Goal: Information Seeking & Learning: Check status

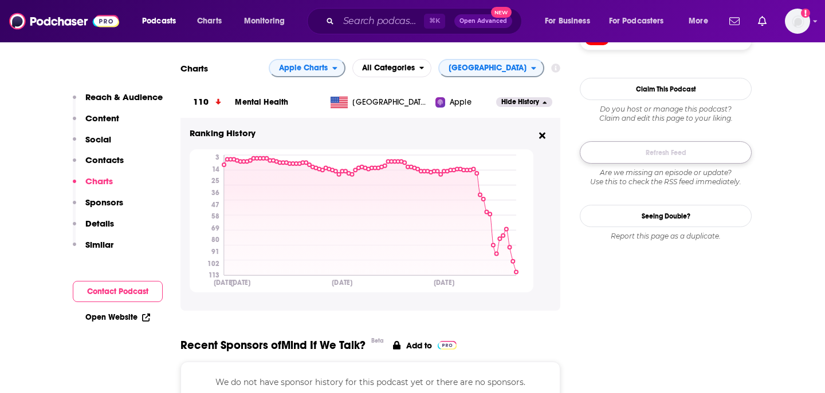
click at [640, 155] on button "Refresh Feed" at bounding box center [666, 152] width 172 height 22
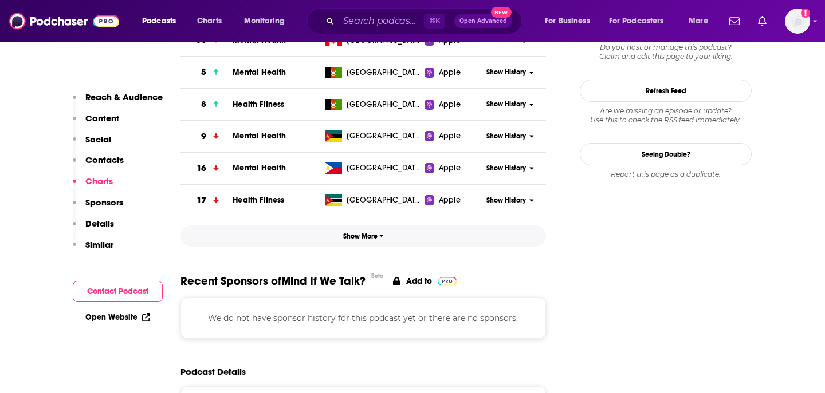
click at [372, 241] on span "Show More" at bounding box center [363, 236] width 41 height 8
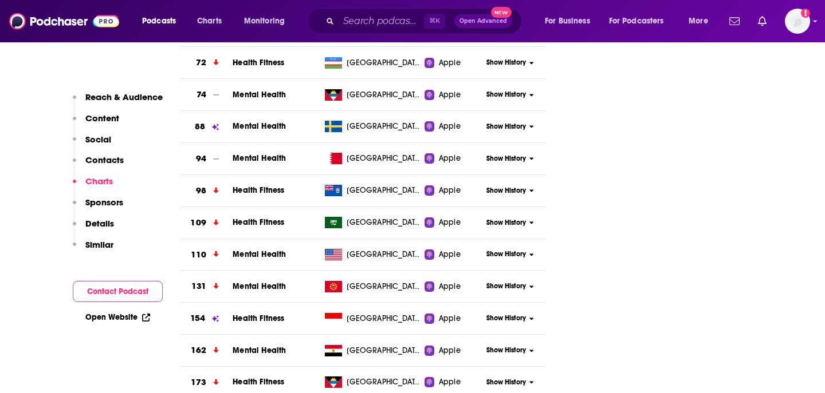
scroll to position [1621, 0]
click at [376, 258] on span "[GEOGRAPHIC_DATA]" at bounding box center [383, 254] width 74 height 11
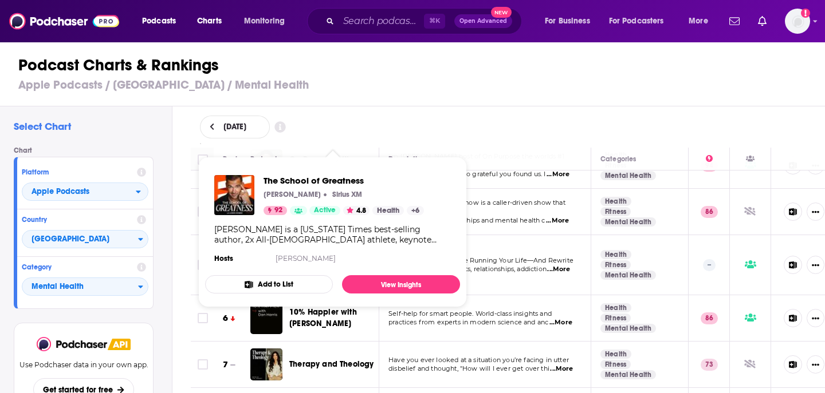
scroll to position [151, 0]
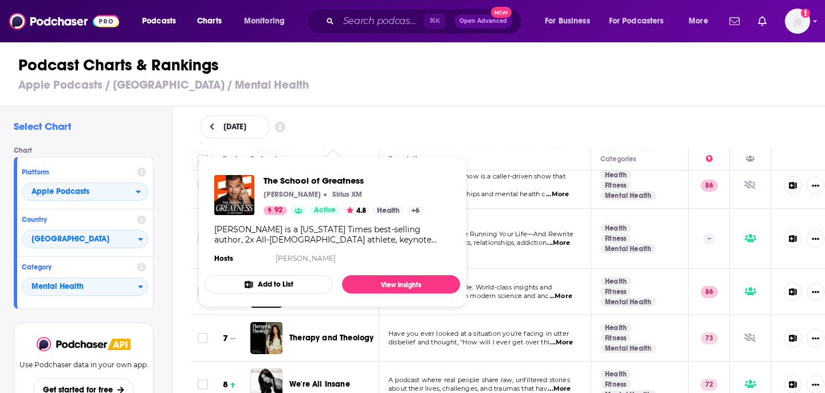
click at [496, 122] on div "September 23, 2025" at bounding box center [508, 127] width 616 height 23
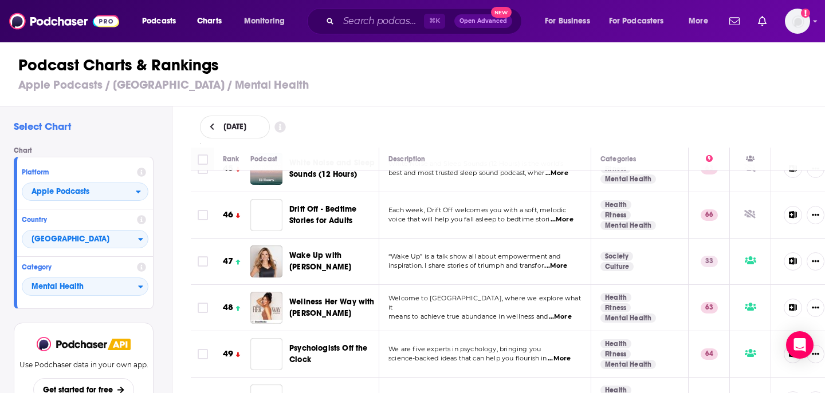
scroll to position [2178, 0]
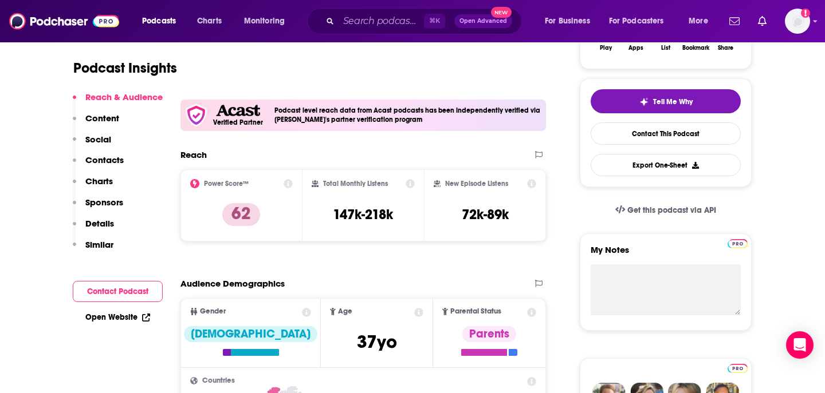
scroll to position [235, 0]
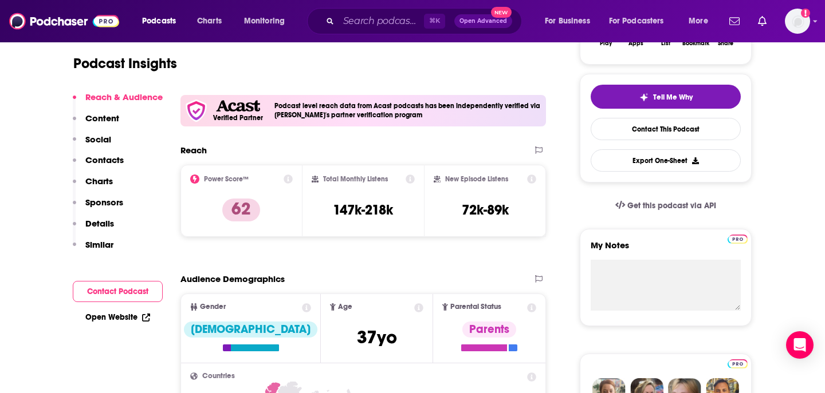
click at [104, 183] on p "Charts" at bounding box center [98, 181] width 27 height 11
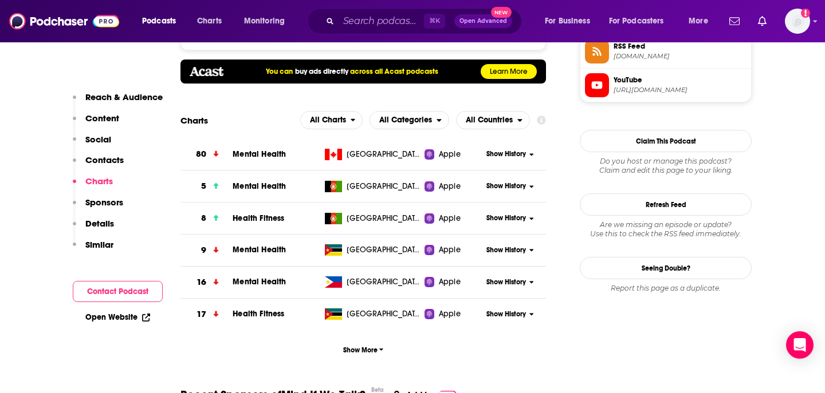
scroll to position [1000, 0]
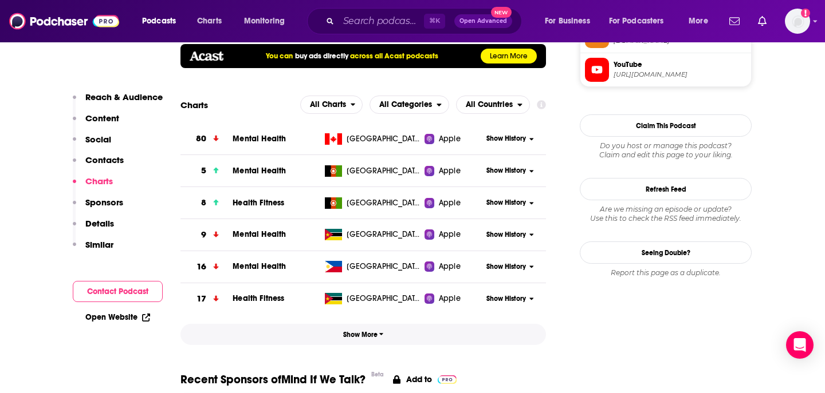
click at [363, 338] on span "Show More" at bounding box center [363, 335] width 41 height 8
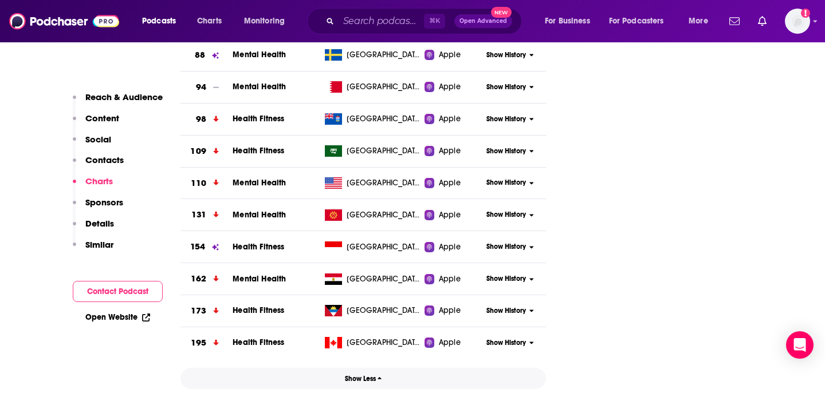
scroll to position [1659, 0]
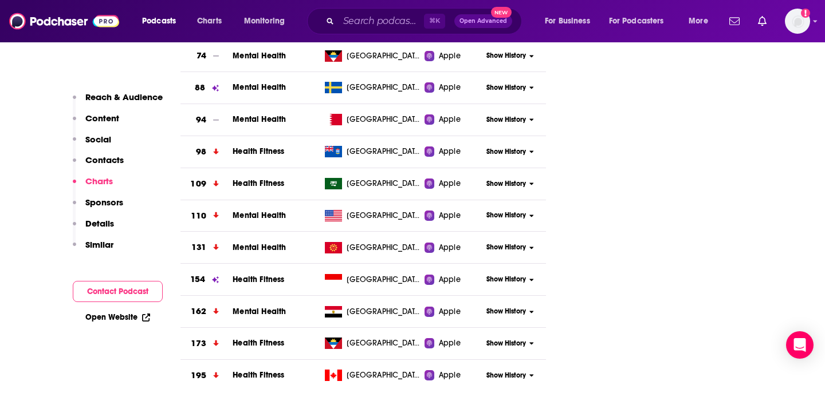
click at [385, 227] on td "[GEOGRAPHIC_DATA]" at bounding box center [372, 216] width 105 height 32
click at [386, 214] on span "[GEOGRAPHIC_DATA]" at bounding box center [383, 215] width 74 height 11
